Goal: Information Seeking & Learning: Learn about a topic

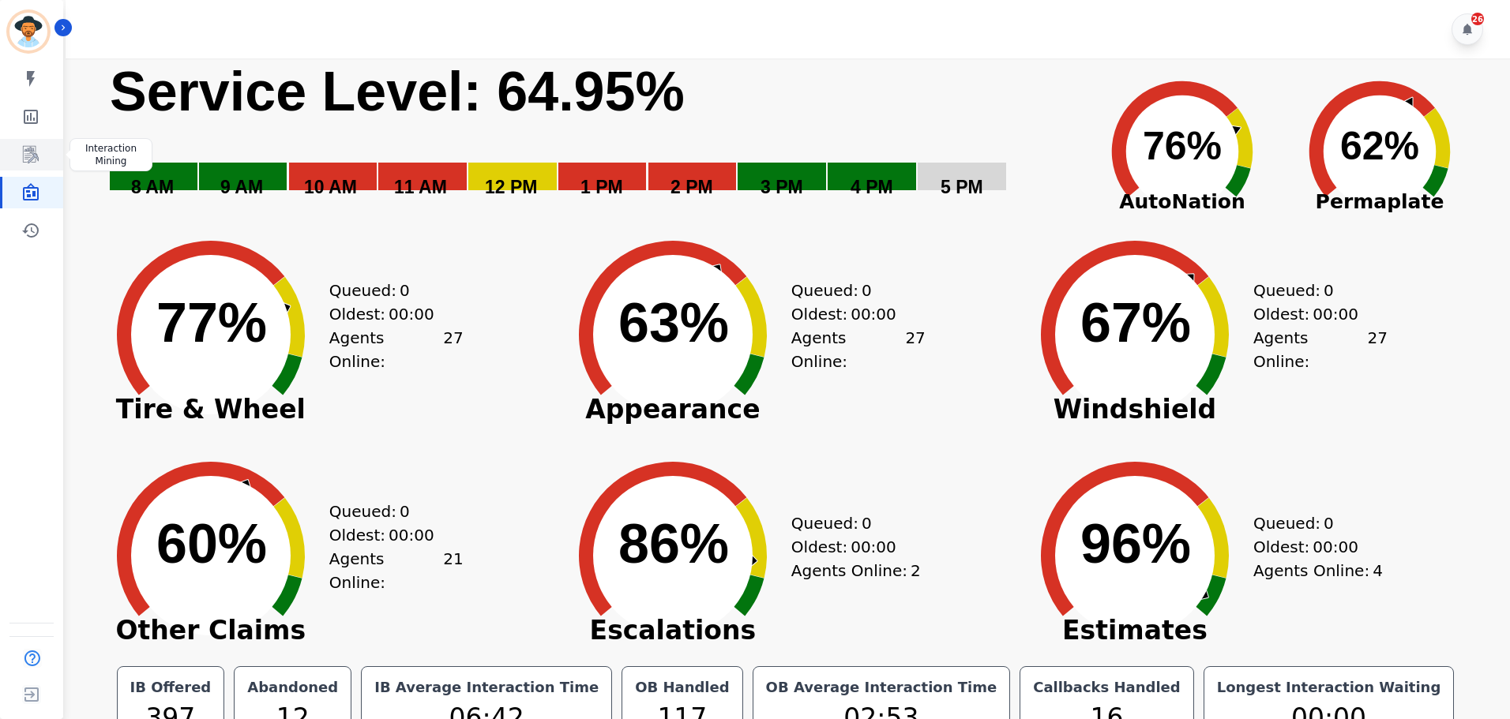
click at [48, 149] on link "Sidebar" at bounding box center [32, 155] width 61 height 32
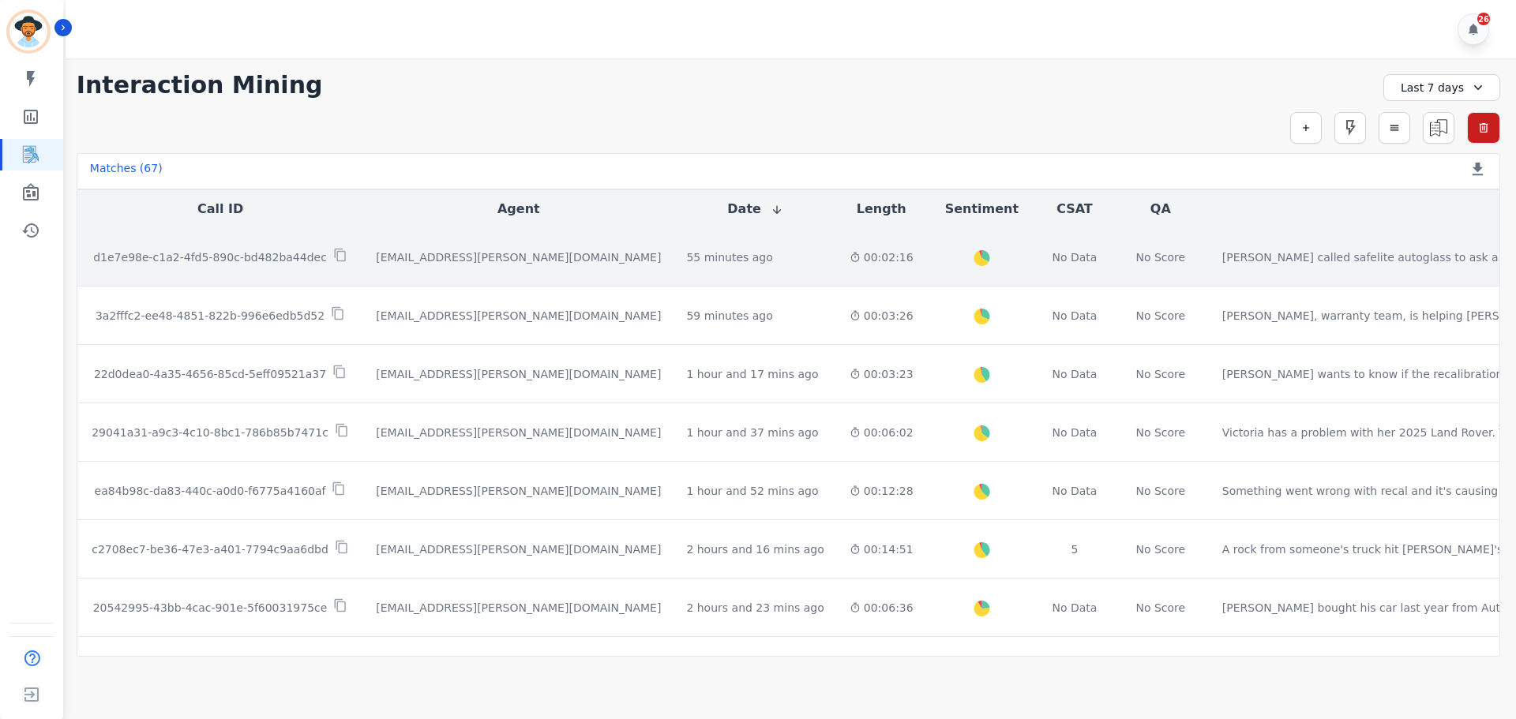
click at [266, 254] on p "d1e7e98e-c1a2-4fd5-890c-bd482ba44dec" at bounding box center [210, 258] width 234 height 16
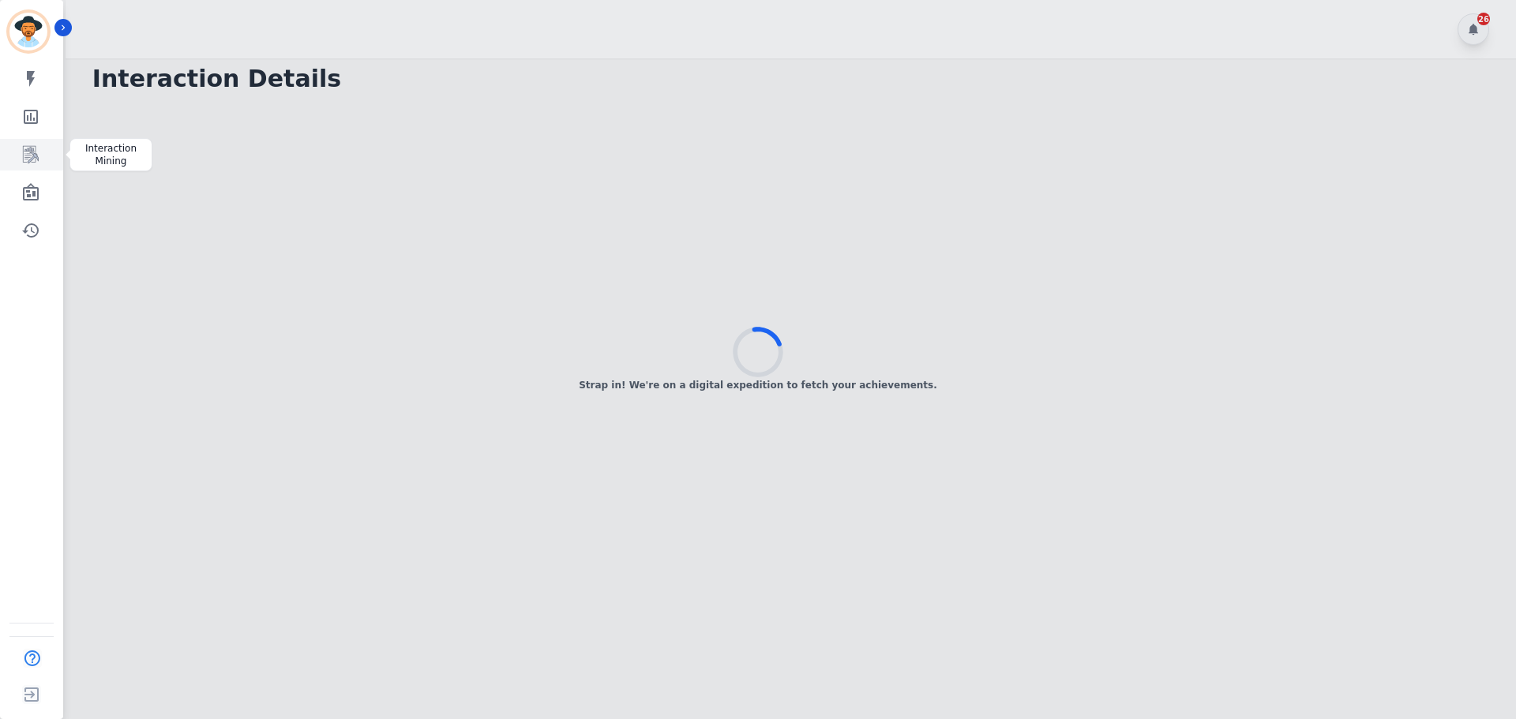
click at [36, 160] on icon "Sidebar" at bounding box center [31, 154] width 16 height 17
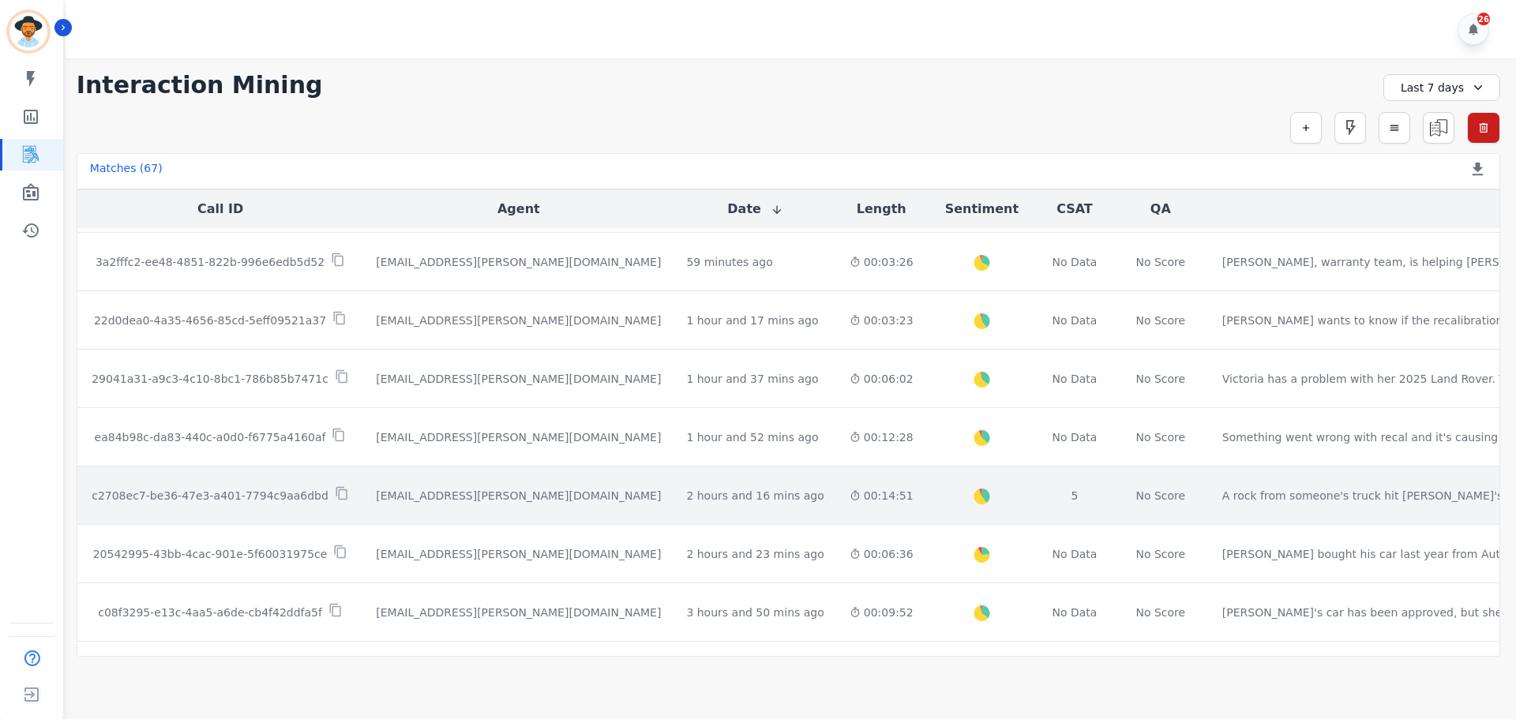
scroll to position [79, 0]
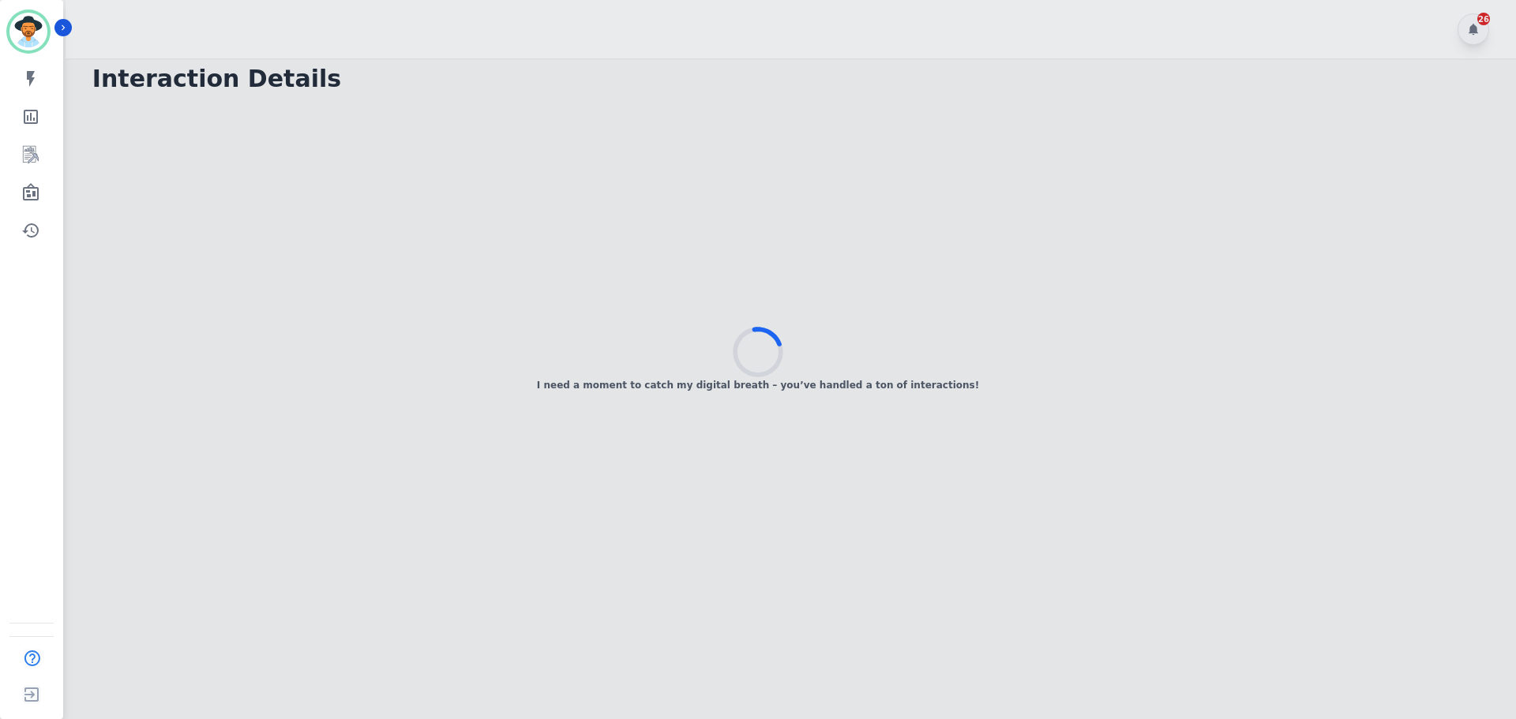
click at [996, 645] on div "I need a moment to catch my digital breath – you’ve handled a ton of interactio…" at bounding box center [758, 359] width 1516 height 719
click at [736, 337] on icon at bounding box center [758, 352] width 50 height 50
click at [731, 332] on div "Your fan club's applause is deafening! Turning down the volume to properly capt…" at bounding box center [758, 360] width 1516 height 95
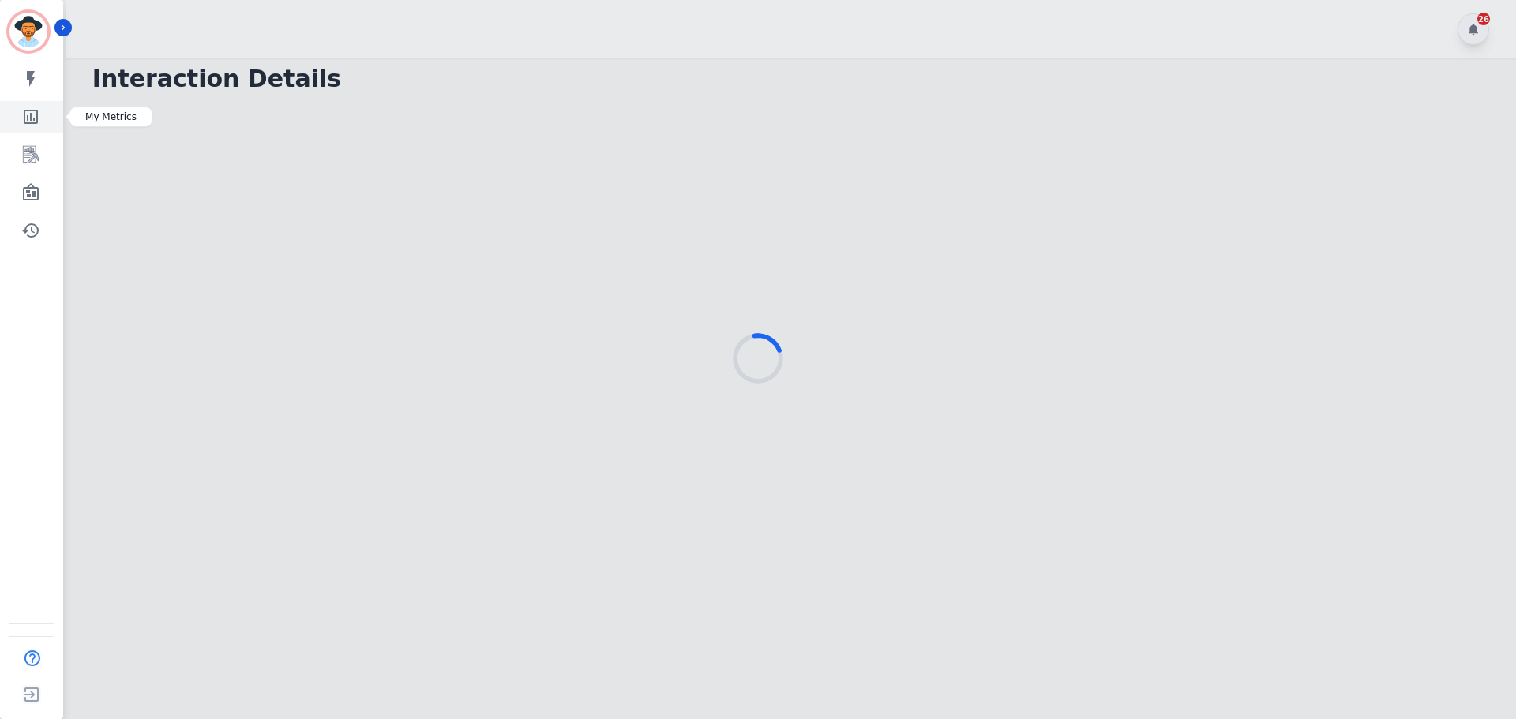
click at [39, 128] on link "Sidebar" at bounding box center [32, 117] width 61 height 32
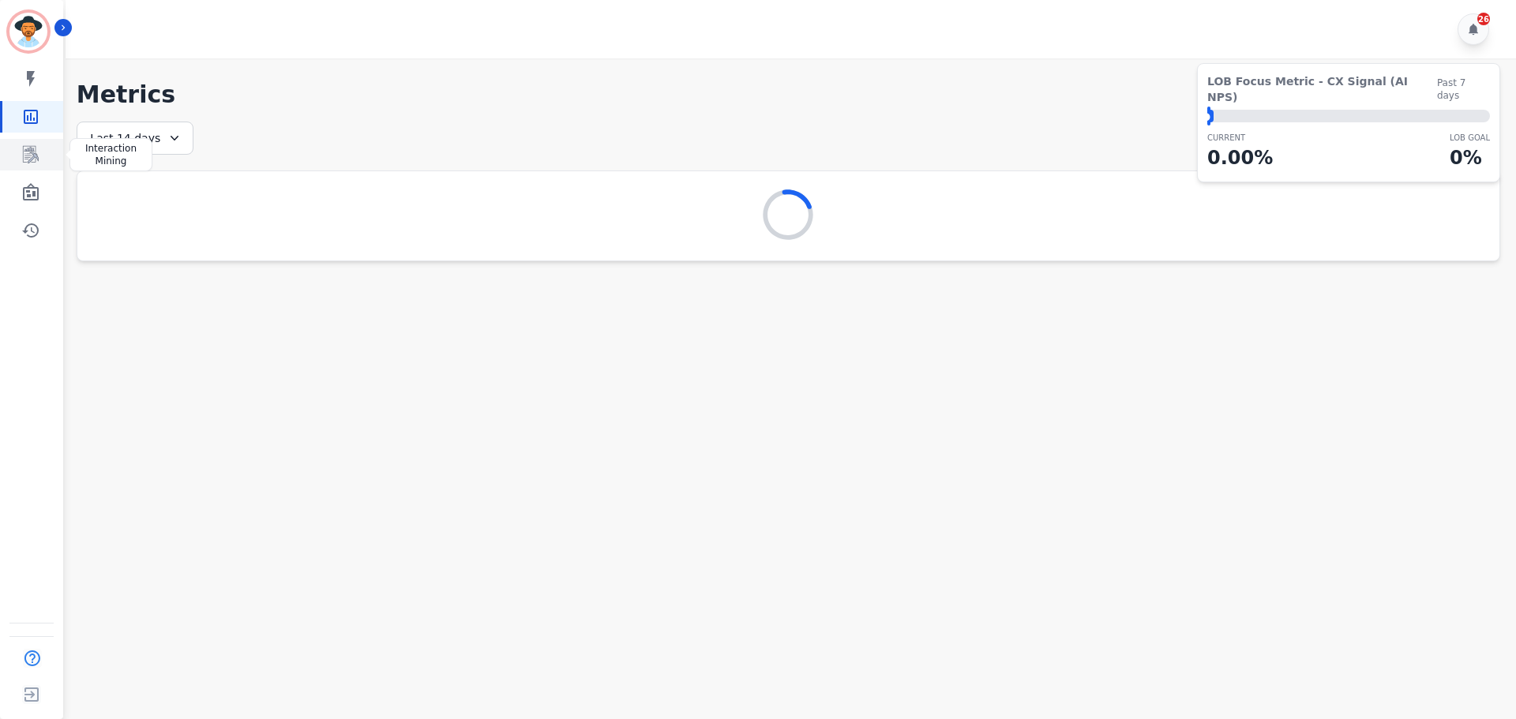
click at [29, 152] on icon "Sidebar" at bounding box center [30, 154] width 19 height 19
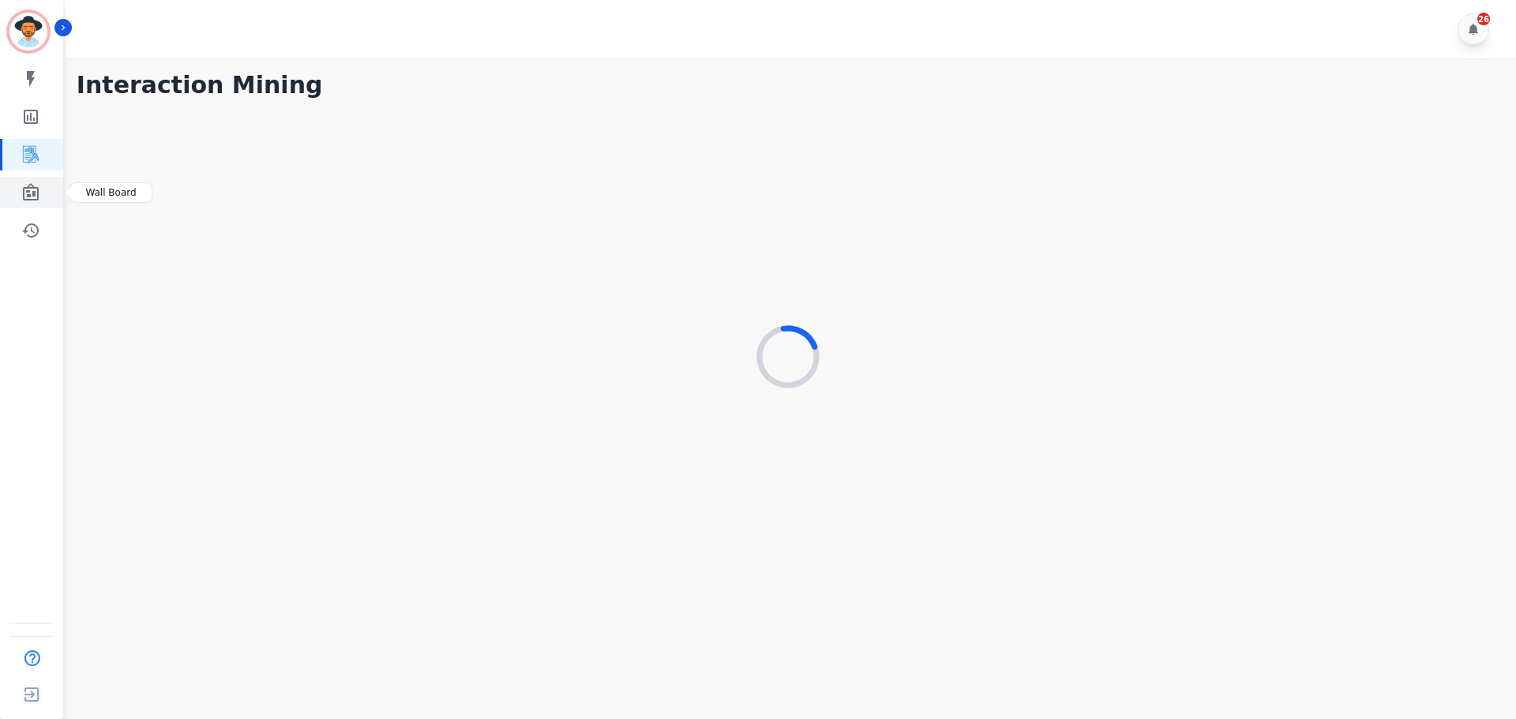
click at [36, 187] on icon "Sidebar" at bounding box center [31, 191] width 16 height 17
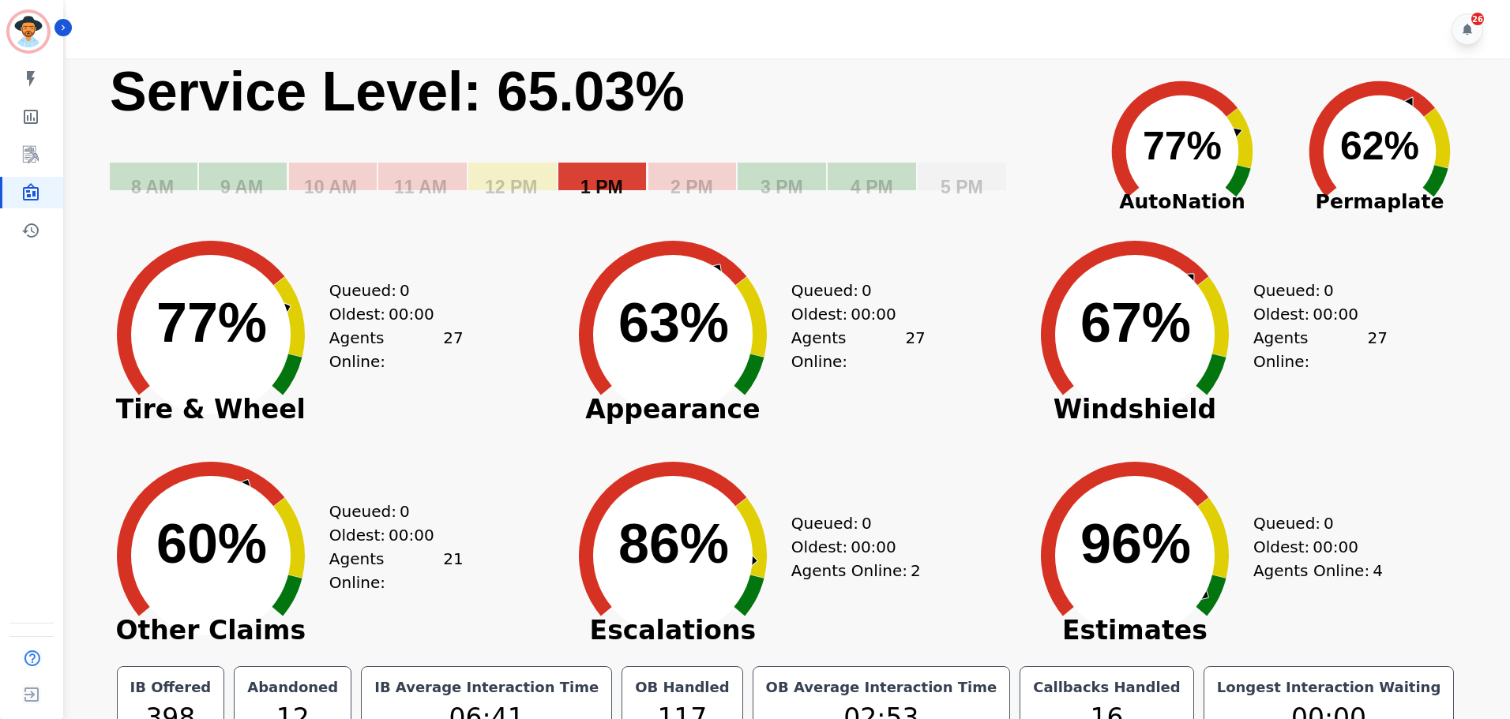
click at [603, 177] on text "1 PM" at bounding box center [601, 187] width 43 height 21
click at [674, 175] on icon "Created with Highcharts 10.3.3 Service Level: 65.03% 5 PM 4 PM 3 PM 2 PM 1 PM 1…" at bounding box center [594, 139] width 972 height 162
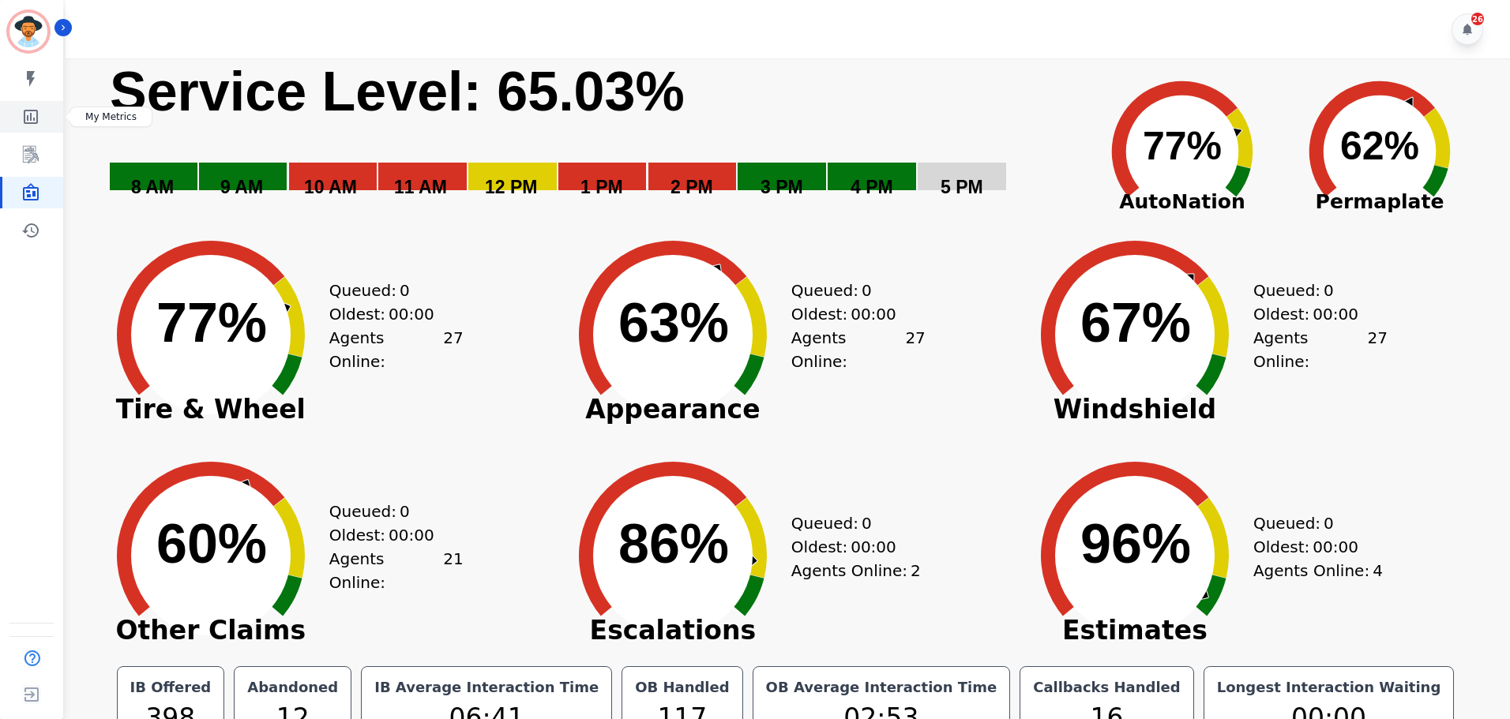
click at [36, 107] on icon "Sidebar" at bounding box center [30, 116] width 19 height 19
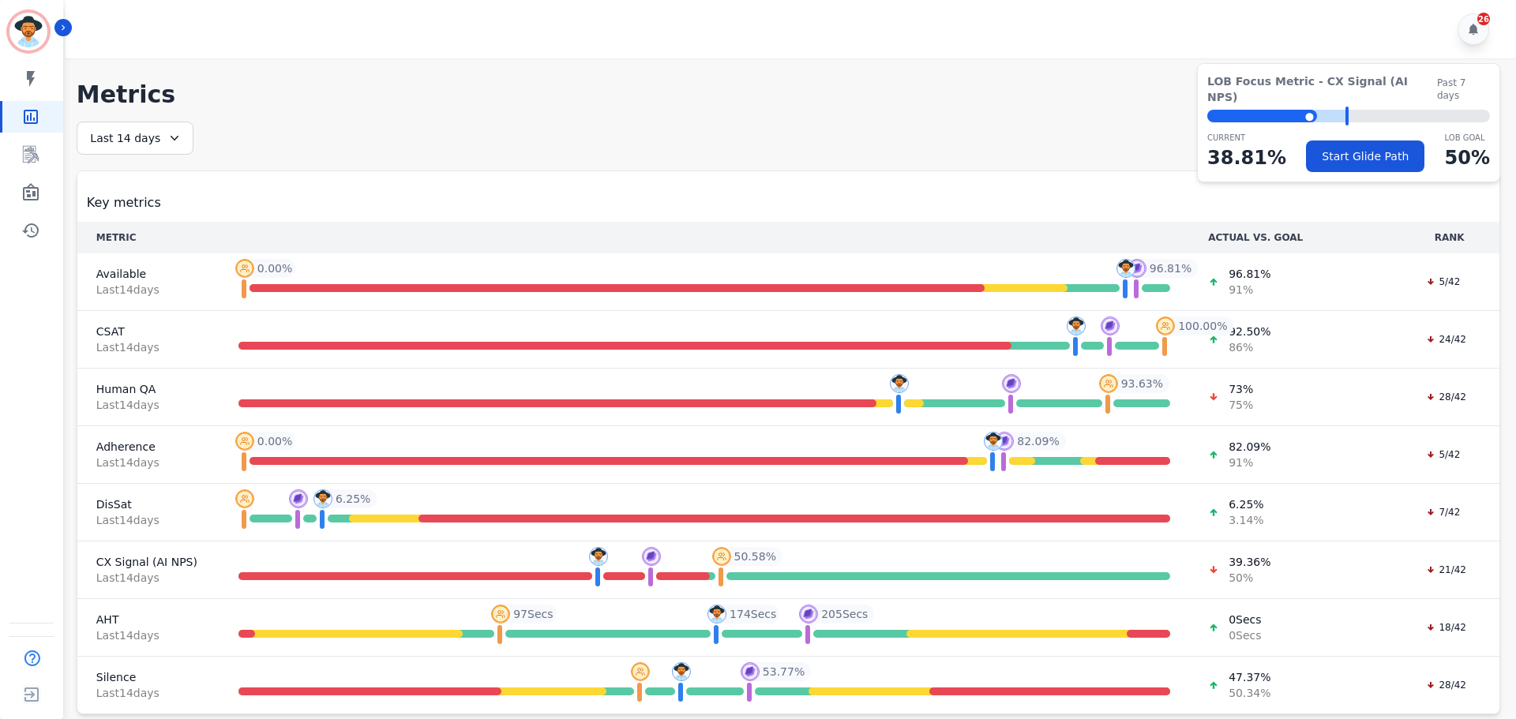
click at [152, 137] on div "Last 14 days" at bounding box center [135, 138] width 117 height 33
click at [167, 199] on li "[DATE]" at bounding box center [145, 197] width 79 height 16
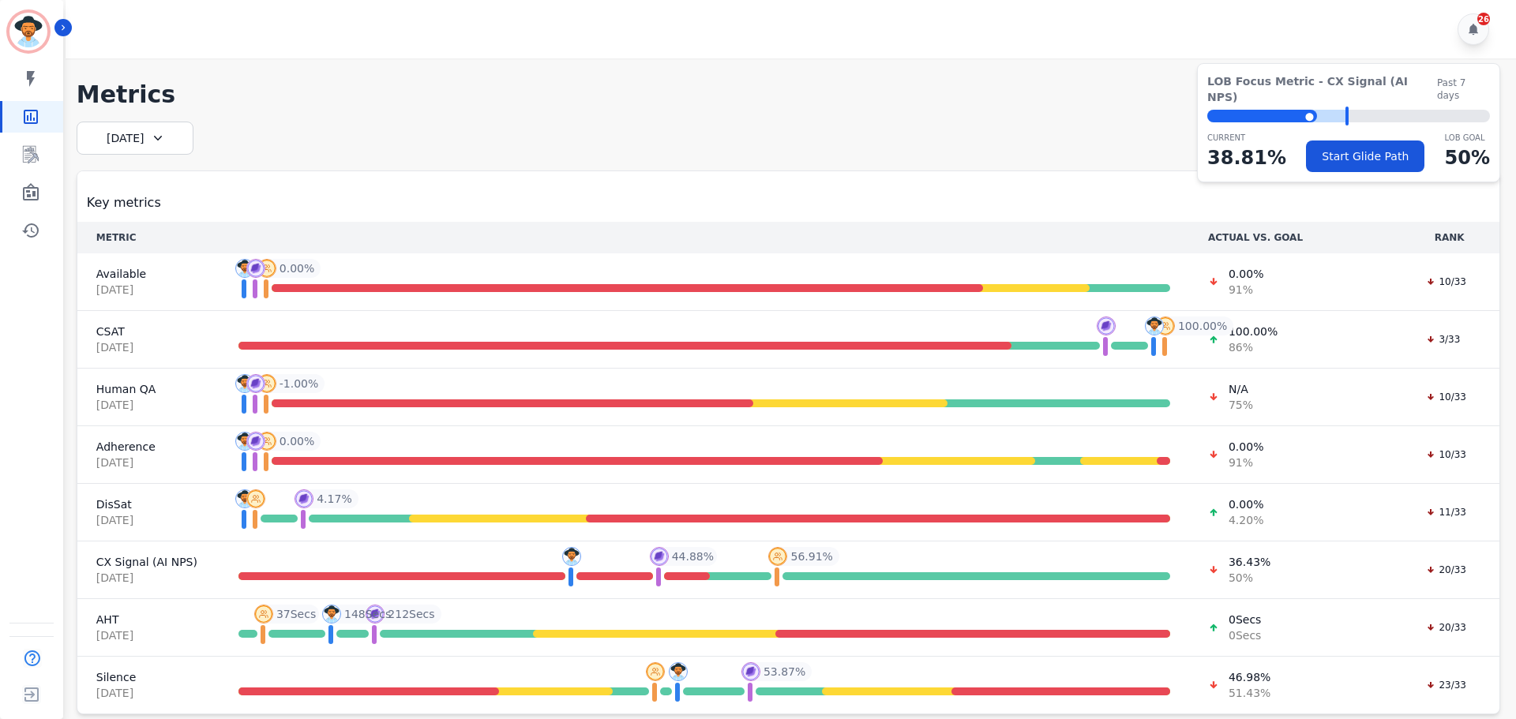
click at [120, 140] on div "[DATE]" at bounding box center [135, 138] width 117 height 33
click at [163, 241] on li "Last 7 days" at bounding box center [145, 235] width 79 height 16
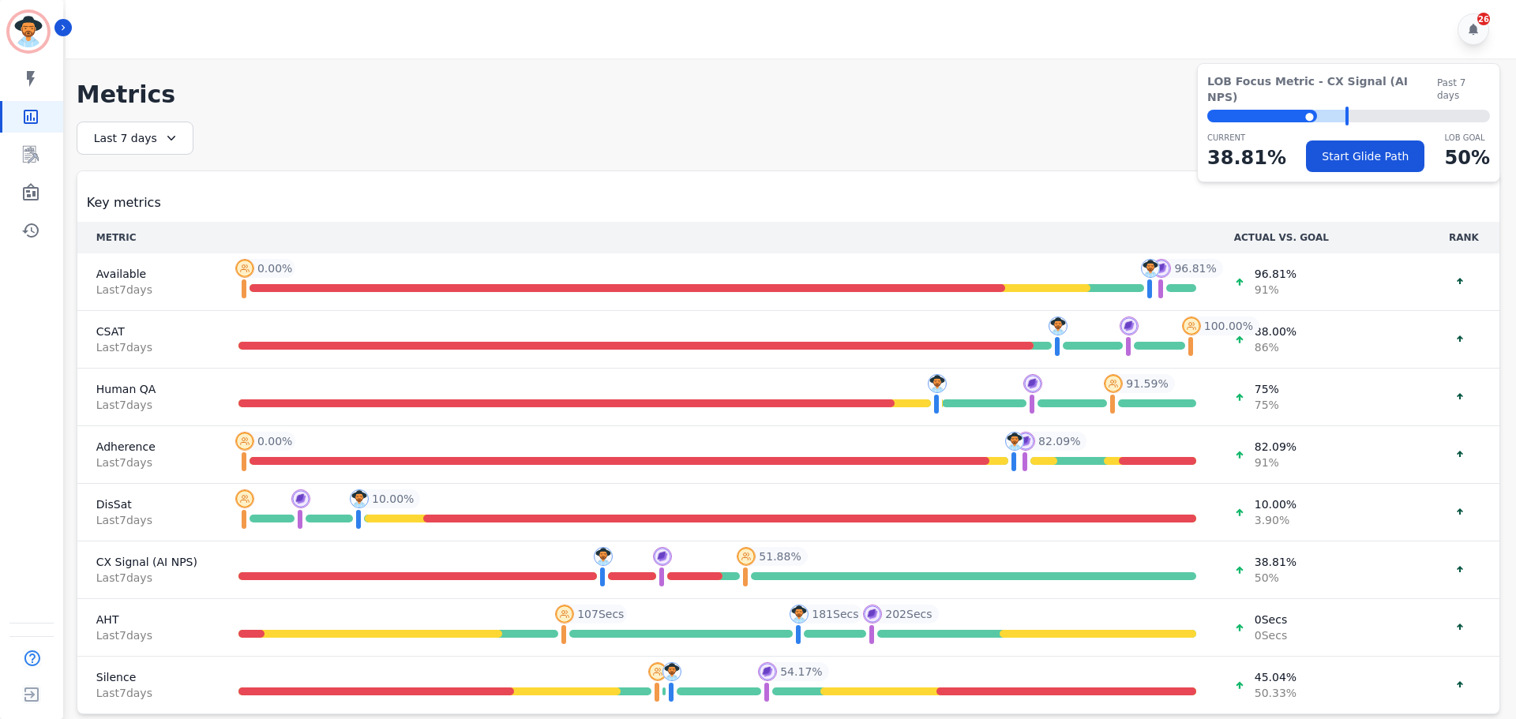
click at [137, 133] on div "Last 7 days" at bounding box center [135, 138] width 117 height 33
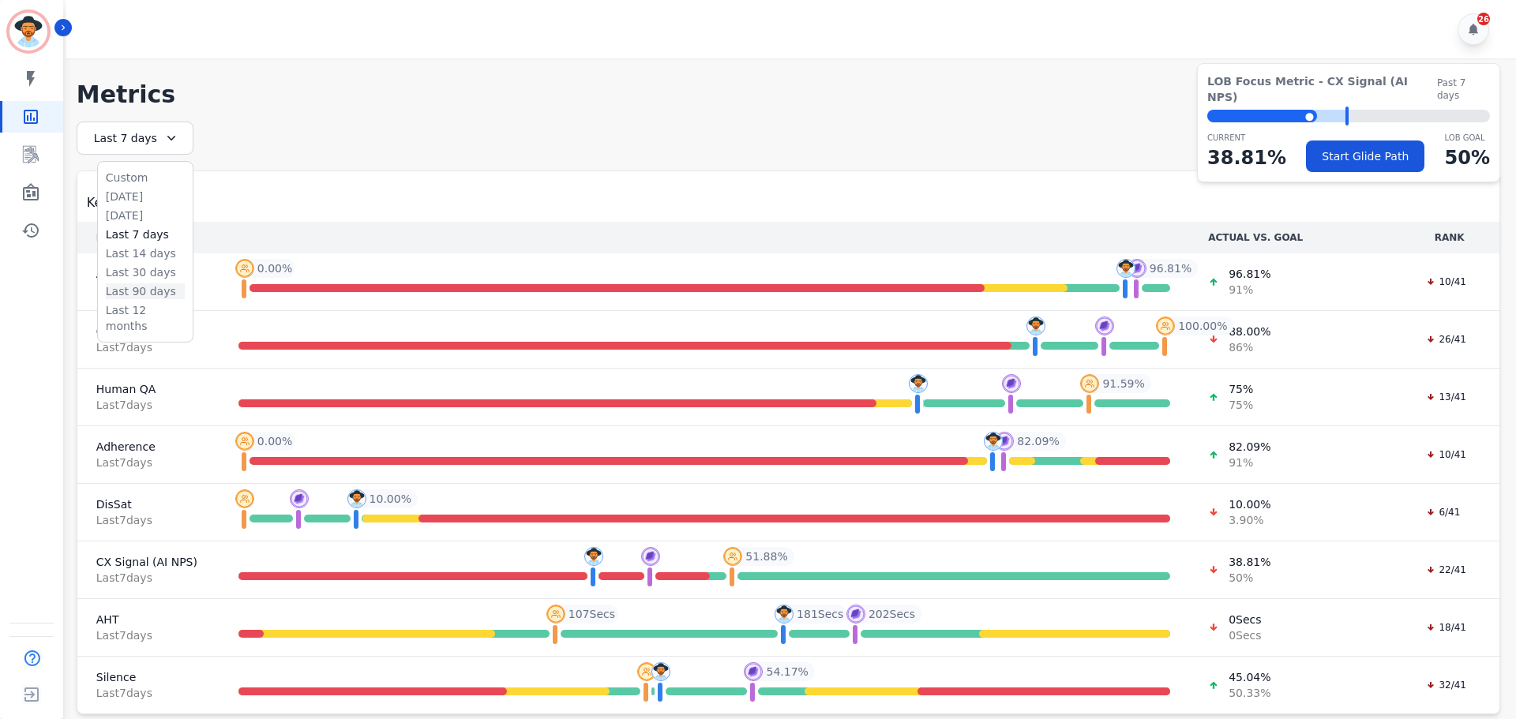
click at [160, 291] on li "Last 90 days" at bounding box center [145, 292] width 79 height 16
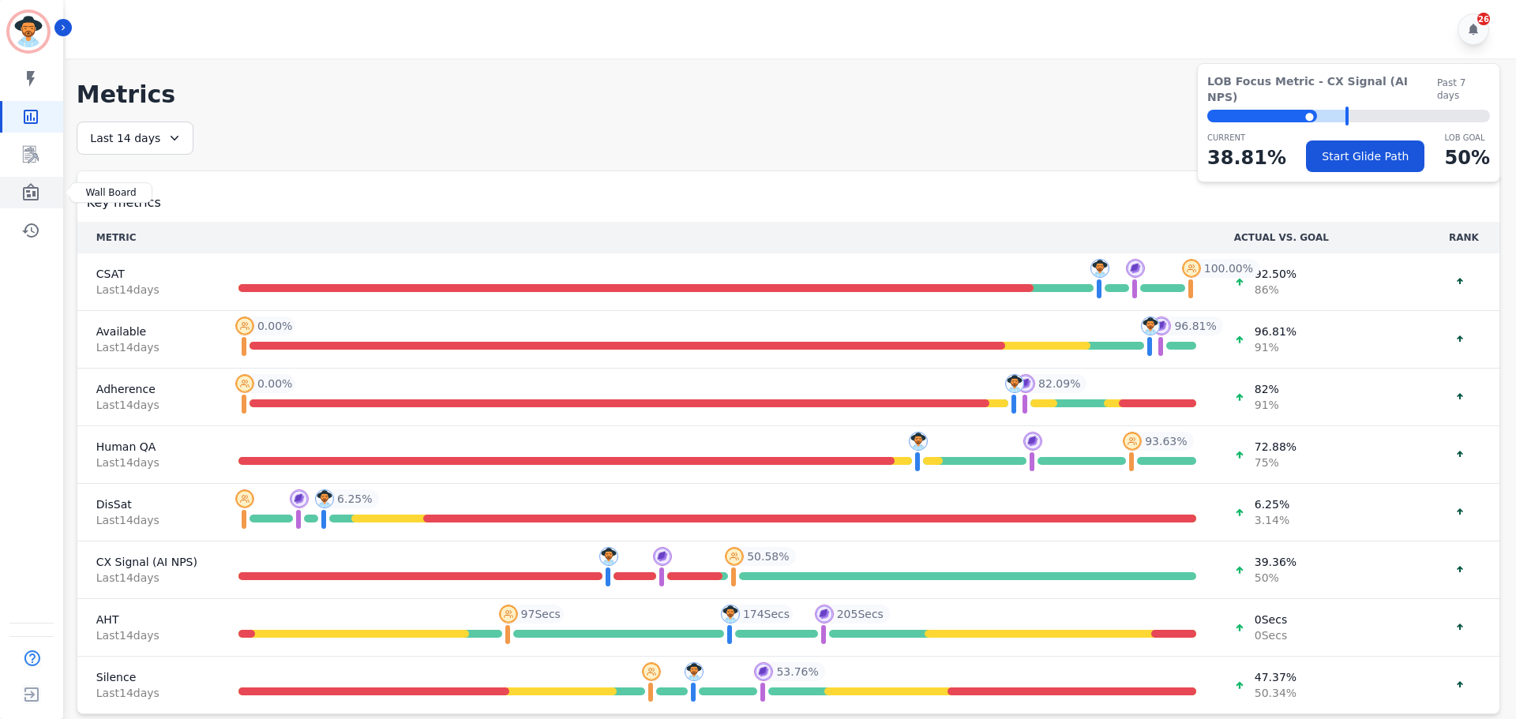
click at [36, 195] on icon "Sidebar" at bounding box center [30, 192] width 19 height 19
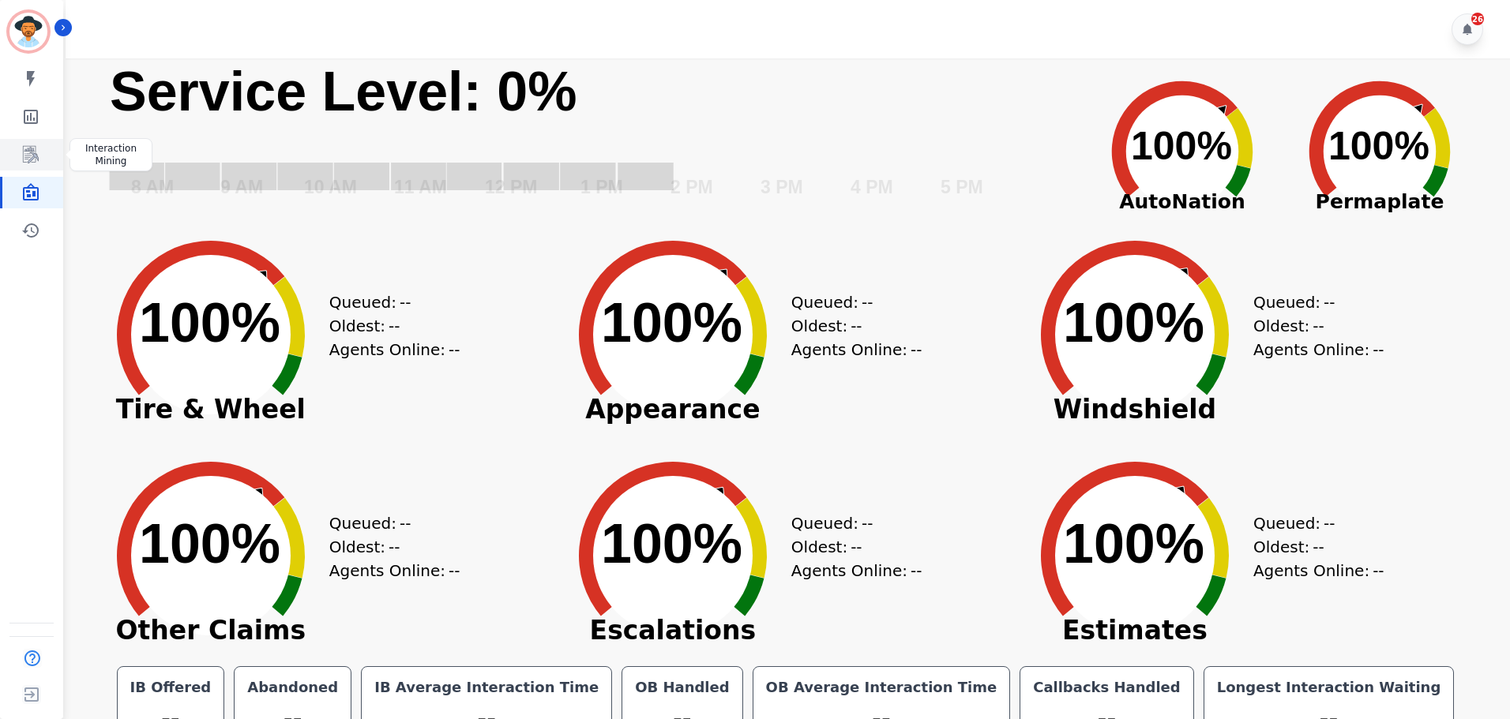
click at [39, 165] on link "Sidebar" at bounding box center [32, 155] width 61 height 32
